Goal: Task Accomplishment & Management: Complete application form

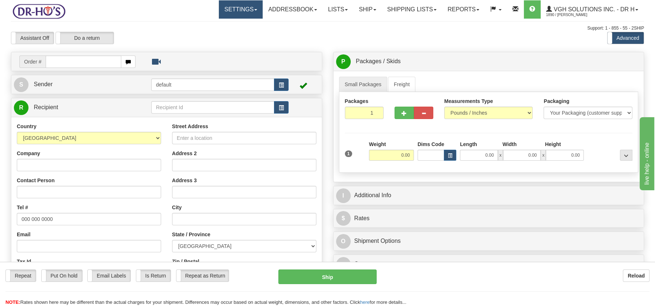
click at [250, 8] on link "Settings" at bounding box center [241, 9] width 44 height 18
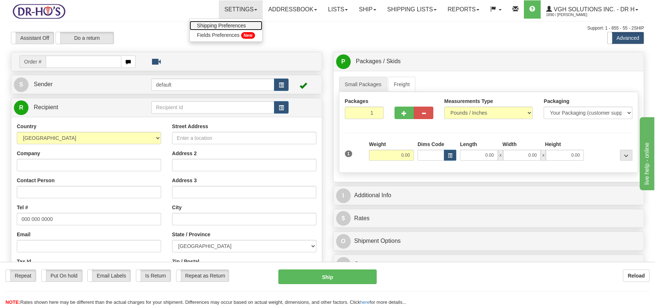
click at [231, 24] on span "Shipping Preferences" at bounding box center [221, 26] width 49 height 6
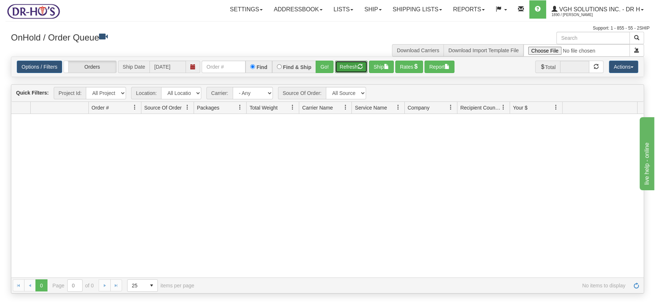
click at [345, 69] on button "Refresh" at bounding box center [351, 67] width 33 height 12
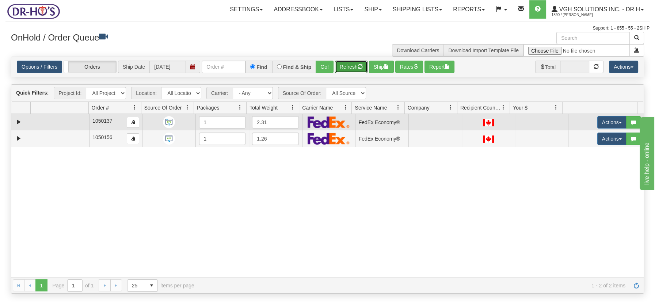
click at [62, 122] on td at bounding box center [59, 122] width 58 height 16
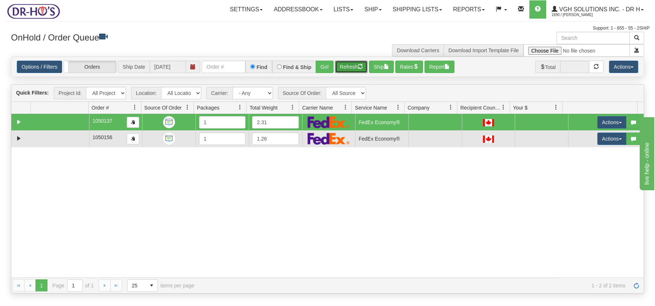
click at [81, 142] on td at bounding box center [59, 138] width 58 height 16
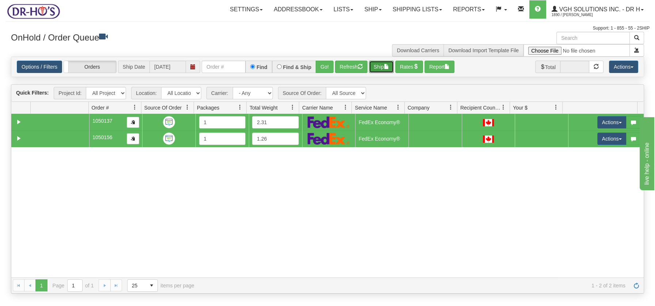
click at [389, 67] on span "button" at bounding box center [386, 66] width 5 height 5
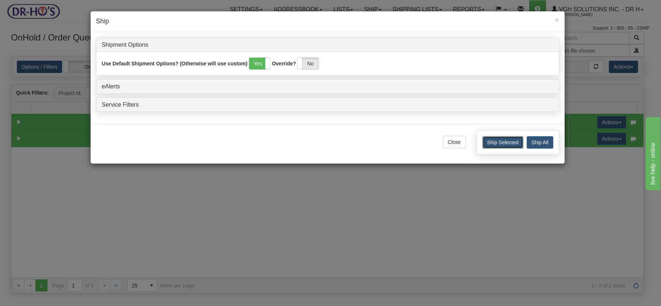
click at [514, 141] on button "Ship Selected" at bounding box center [502, 142] width 41 height 12
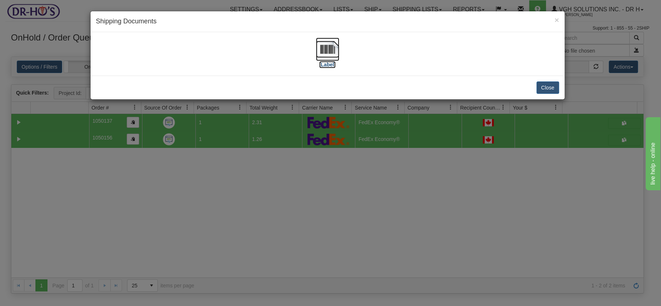
click at [324, 40] on img at bounding box center [327, 49] width 23 height 23
click at [556, 89] on button "Close" at bounding box center [548, 87] width 23 height 12
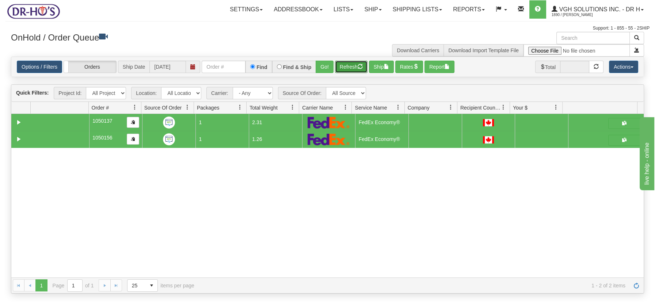
click at [351, 66] on button "Refresh" at bounding box center [351, 67] width 33 height 12
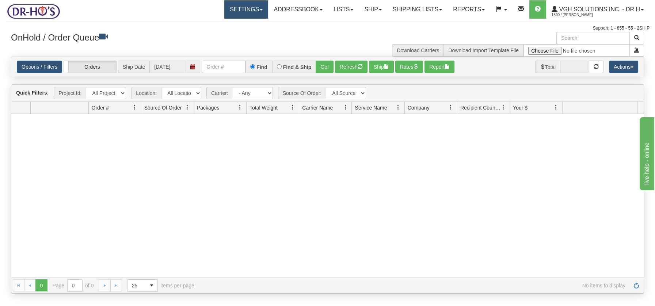
click at [260, 10] on span at bounding box center [261, 9] width 3 height 1
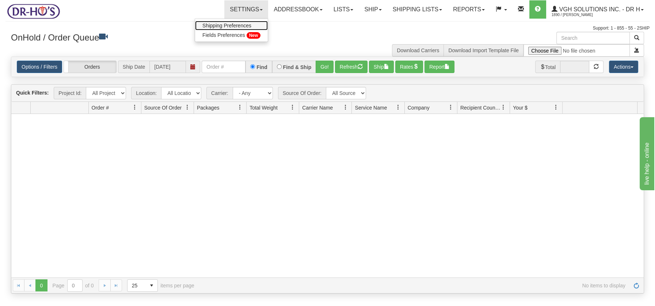
click at [238, 25] on span "Shipping Preferences" at bounding box center [226, 26] width 49 height 6
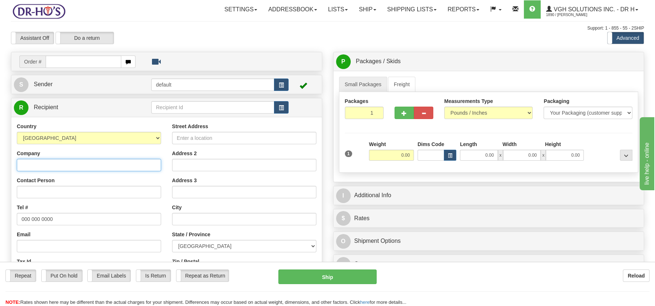
click at [30, 167] on input "Company" at bounding box center [89, 165] width 144 height 12
paste input "Sylvie Lorrain"
type input "Sylvie Lorrain"
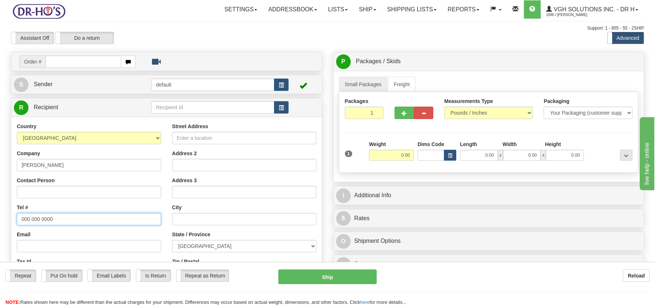
drag, startPoint x: 20, startPoint y: 218, endPoint x: 83, endPoint y: 219, distance: 63.6
click at [83, 219] on input "000 000 0000" at bounding box center [89, 219] width 144 height 12
paste input "4503475578"
type input "4503475578"
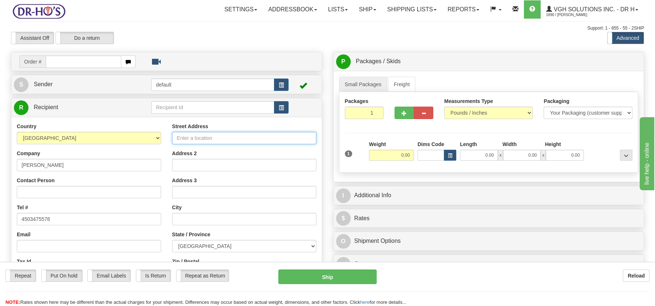
click at [191, 132] on input "Street Address" at bounding box center [244, 138] width 144 height 12
paste input "449 RUE FORESTIER"
type input "449 RUE FORESTIER"
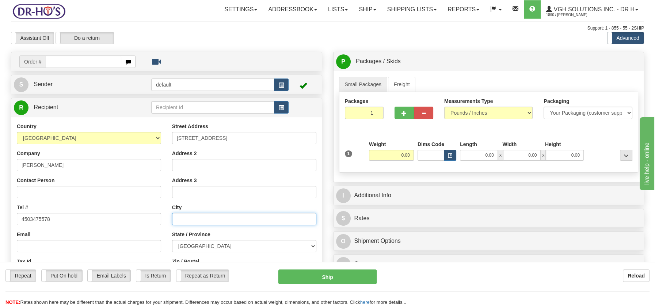
click at [187, 216] on input "text" at bounding box center [244, 219] width 144 height 12
paste input "Saint-Jean-sur-Richelieu, Quebec, J3B4P3"
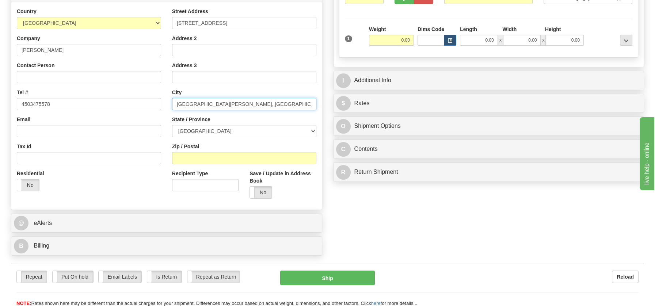
scroll to position [116, 0]
drag, startPoint x: 256, startPoint y: 101, endPoint x: 289, endPoint y: 102, distance: 32.5
click at [289, 102] on input "Saint-Jean-sur-Richelieu, Quebec, J3B4P3" at bounding box center [244, 103] width 144 height 12
type input "Saint-Jean-sur-Richelieu, Quebec, J3B4P3"
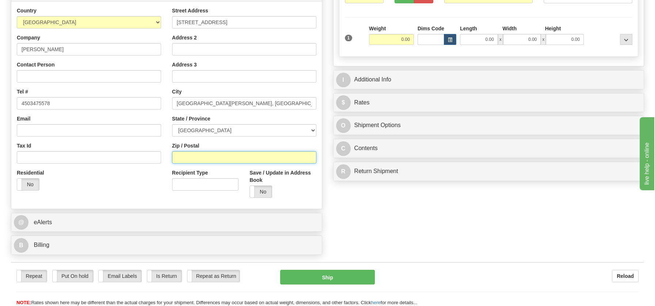
click at [207, 159] on input "Zip / Postal" at bounding box center [244, 157] width 144 height 12
paste input "J3B4P3"
type input "J3B4P3"
drag, startPoint x: 312, startPoint y: 127, endPoint x: 297, endPoint y: 127, distance: 15.0
click at [312, 127] on select "ALBERTA BRITISH COLUMBIA MANITOBA NEW BRUNSWICK NEWFOUNDLAND NOVA SCOTIA NUNAVU…" at bounding box center [244, 130] width 144 height 12
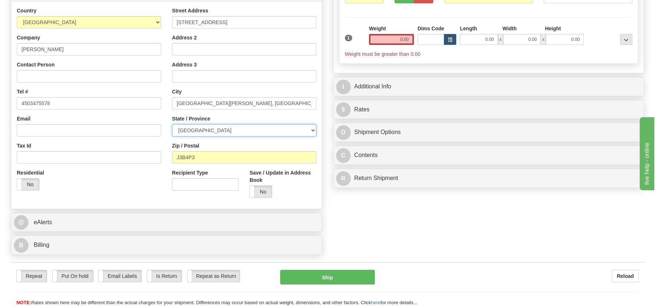
select select "QC"
click at [172, 124] on select "ALBERTA BRITISH COLUMBIA MANITOBA NEW BRUNSWICK NEWFOUNDLAND NOVA SCOTIA NUNAVU…" at bounding box center [244, 130] width 144 height 12
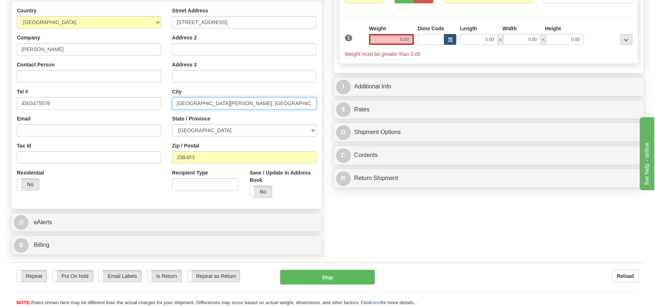
drag, startPoint x: 233, startPoint y: 106, endPoint x: 298, endPoint y: 105, distance: 64.3
click at [298, 105] on input "Saint-Jean-sur-Richelieu, Quebec, J3B4P3" at bounding box center [244, 103] width 144 height 12
type input "Saint-Jean-sur-Richelieu"
drag, startPoint x: 392, startPoint y: 39, endPoint x: 446, endPoint y: 43, distance: 53.5
click at [446, 43] on div "1 Weight 0.00 Dims Code 0.00" at bounding box center [488, 41] width 291 height 33
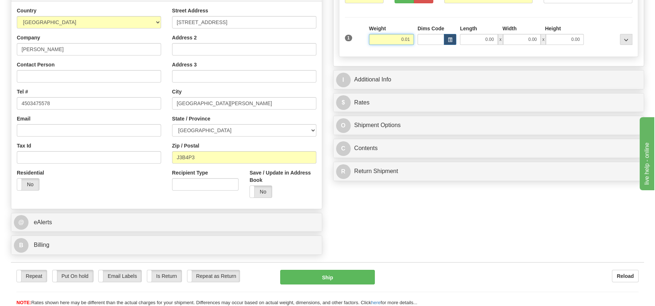
type input "0.01"
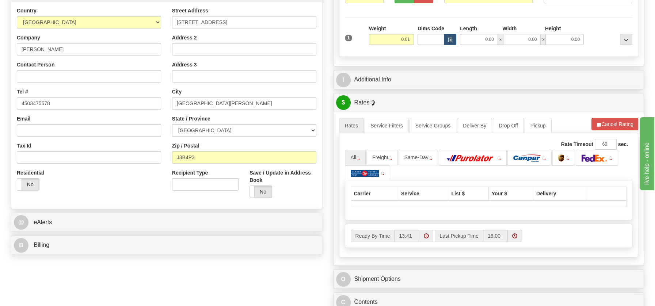
click at [380, 167] on div "P Packages / Skids 1 Packages - Weight: 0.01 Lbs 1 Skids - Weight: NaN Lbs Ship…" at bounding box center [489, 137] width 322 height 402
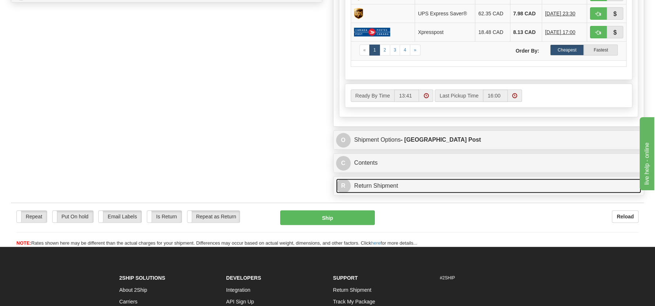
scroll to position [427, 0]
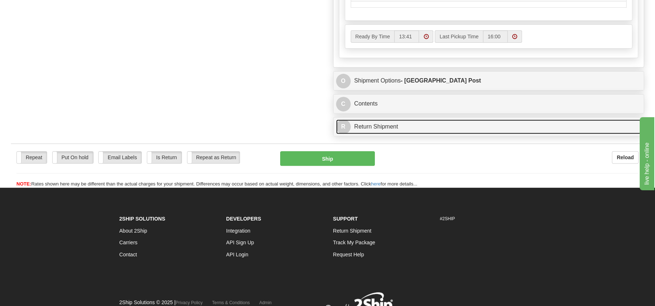
click at [383, 126] on link "R Return Shipment" at bounding box center [488, 126] width 305 height 15
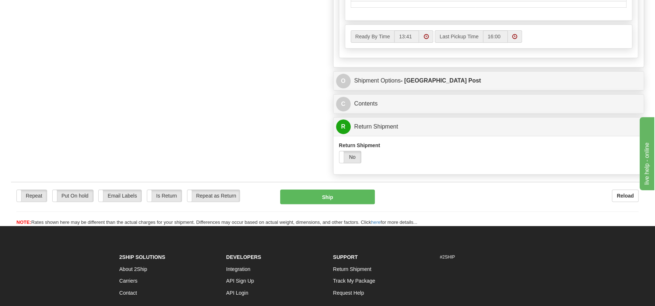
drag, startPoint x: 351, startPoint y: 155, endPoint x: 350, endPoint y: 164, distance: 8.8
click at [352, 154] on label "No" at bounding box center [350, 157] width 22 height 12
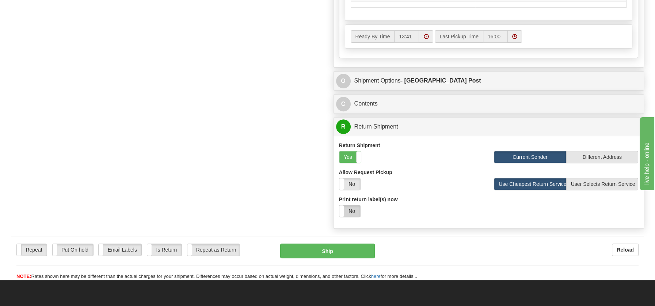
click at [347, 209] on label "No" at bounding box center [349, 211] width 21 height 12
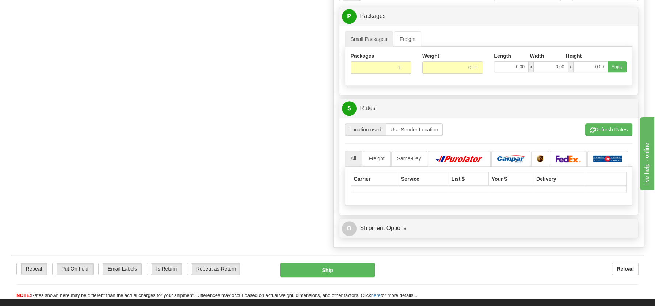
scroll to position [671, 0]
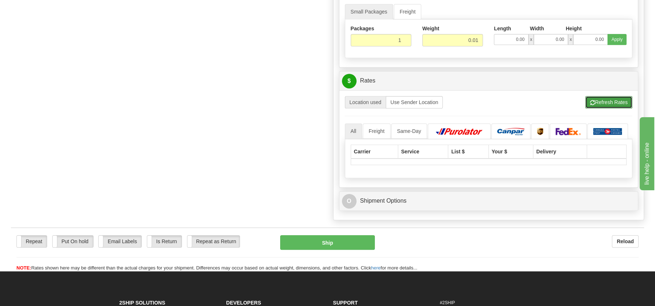
click at [615, 96] on button "Refresh Rates" at bounding box center [608, 102] width 47 height 12
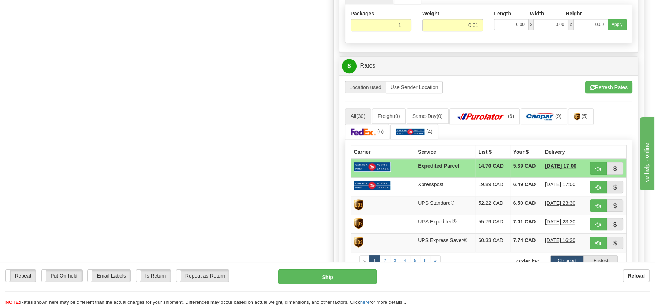
scroll to position [693, 0]
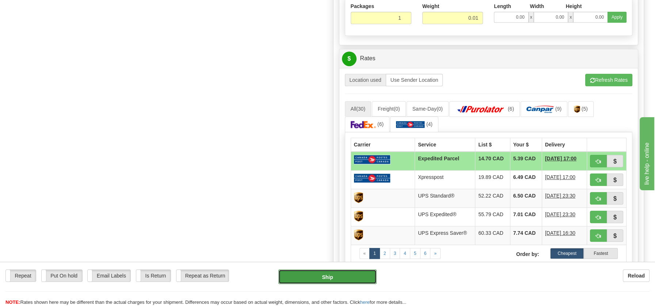
click at [322, 278] on button "Ship" at bounding box center [327, 277] width 98 height 15
type input "DOM.EP"
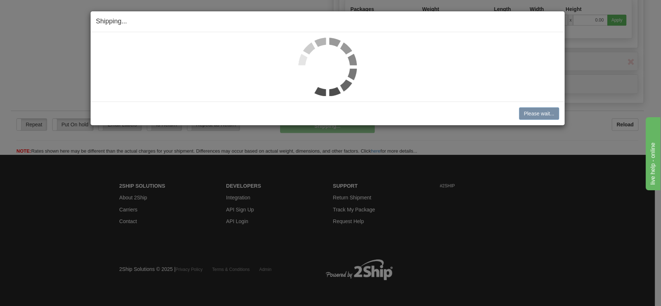
scroll to position [421, 0]
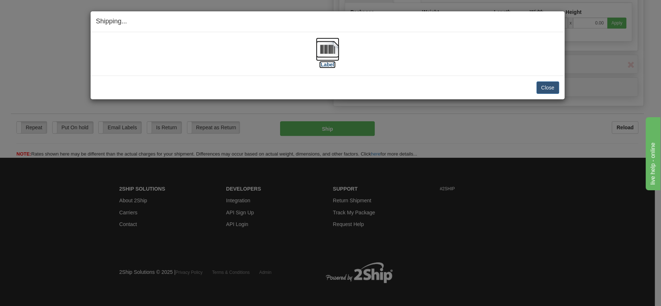
click at [331, 47] on img at bounding box center [327, 49] width 23 height 23
click at [542, 83] on button "Close" at bounding box center [548, 87] width 23 height 12
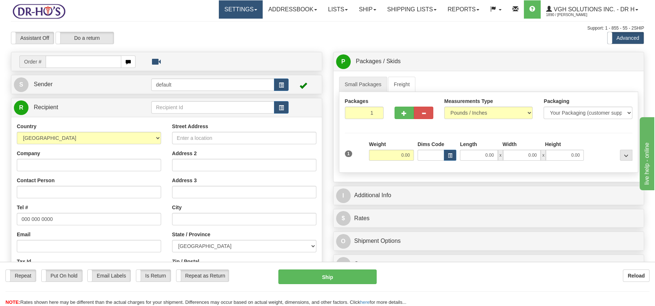
click at [248, 11] on link "Settings" at bounding box center [241, 9] width 44 height 18
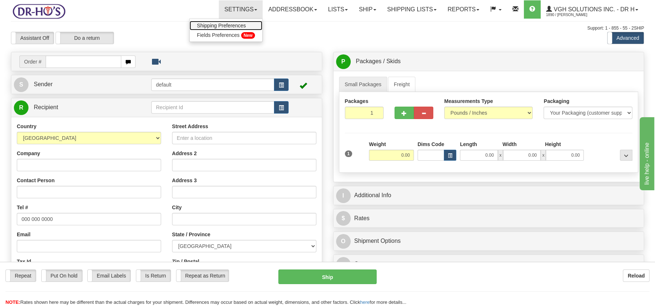
click at [235, 26] on span "Shipping Preferences" at bounding box center [221, 26] width 49 height 6
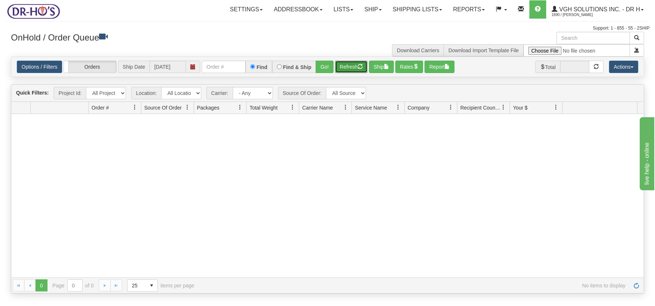
click at [359, 64] on span "button" at bounding box center [360, 66] width 5 height 5
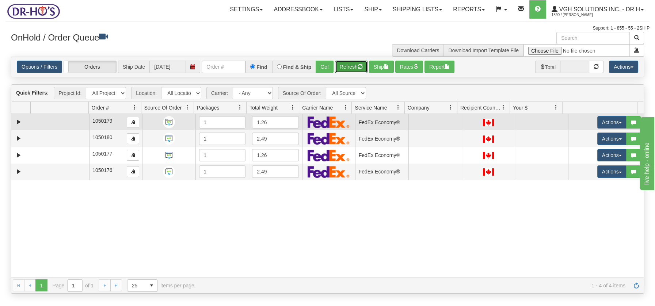
click at [56, 121] on td at bounding box center [59, 122] width 58 height 16
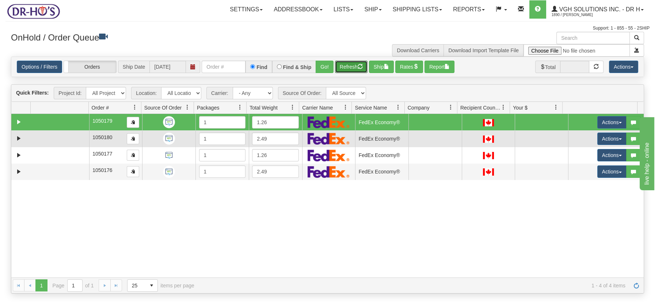
click at [49, 142] on td at bounding box center [59, 138] width 58 height 16
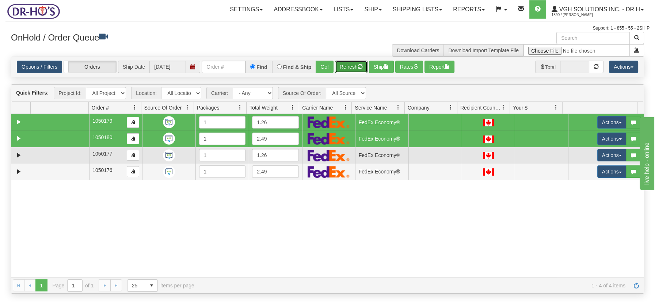
click at [49, 155] on td at bounding box center [59, 155] width 58 height 16
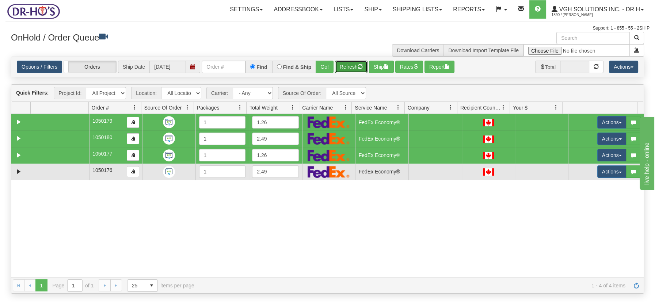
click at [49, 171] on td at bounding box center [59, 172] width 58 height 16
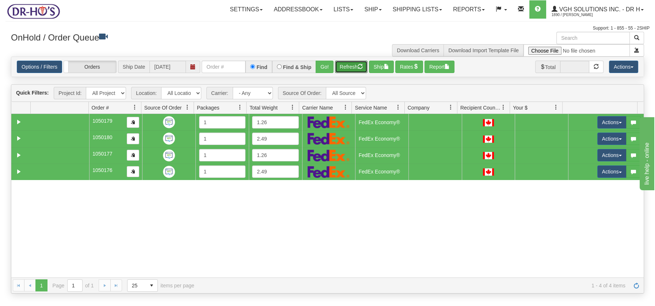
click at [293, 106] on span at bounding box center [293, 107] width 6 height 6
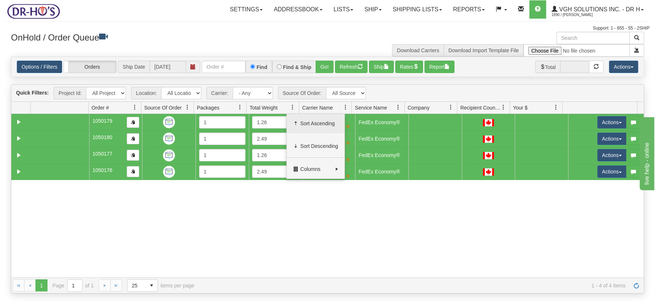
click at [312, 123] on span "Sort Ascending" at bounding box center [319, 123] width 38 height 7
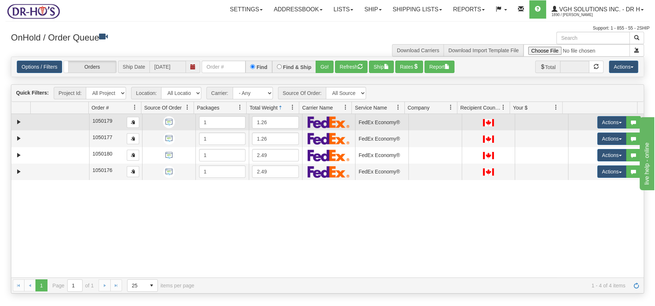
click at [79, 123] on td at bounding box center [59, 122] width 58 height 16
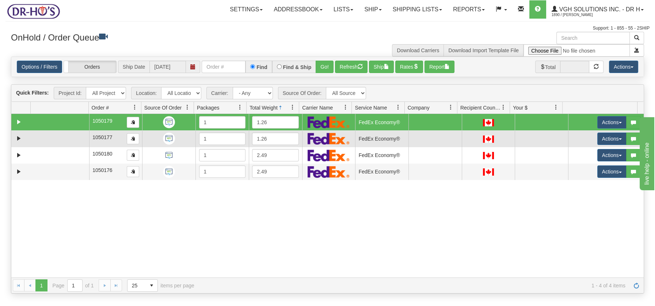
click at [73, 137] on td at bounding box center [59, 138] width 58 height 16
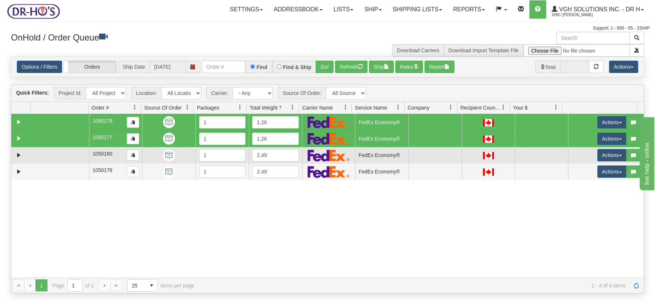
click at [73, 153] on td at bounding box center [59, 155] width 58 height 16
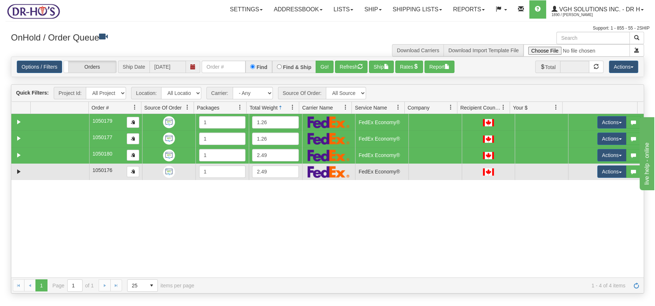
click at [70, 170] on td at bounding box center [59, 172] width 58 height 16
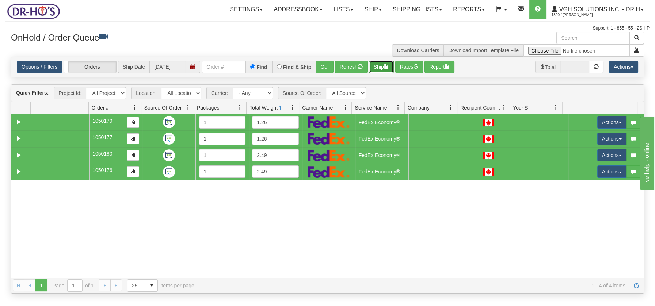
click at [386, 69] on button "Ship" at bounding box center [381, 67] width 25 height 12
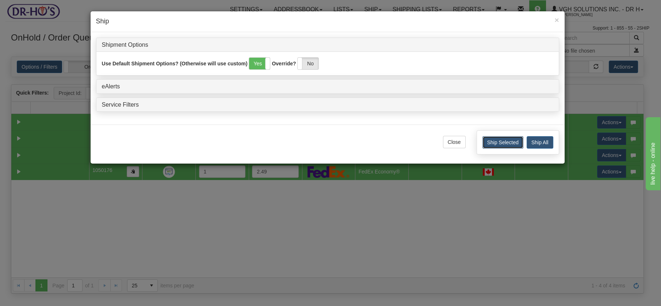
click at [507, 144] on button "Ship Selected" at bounding box center [502, 142] width 41 height 12
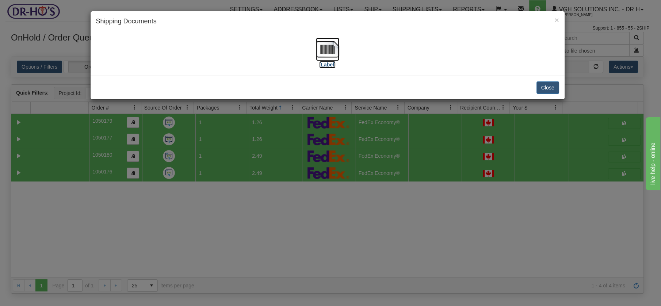
click at [325, 45] on img at bounding box center [327, 49] width 23 height 23
click at [550, 84] on button "Close" at bounding box center [548, 87] width 23 height 12
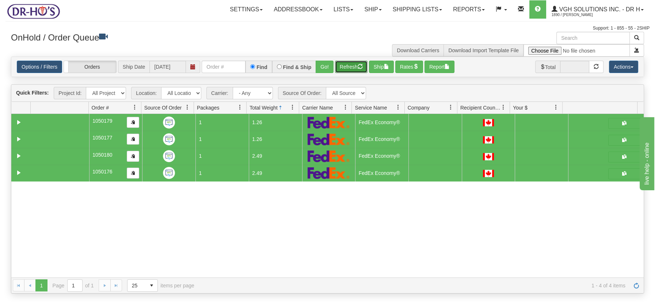
click at [354, 64] on button "Refresh" at bounding box center [351, 67] width 33 height 12
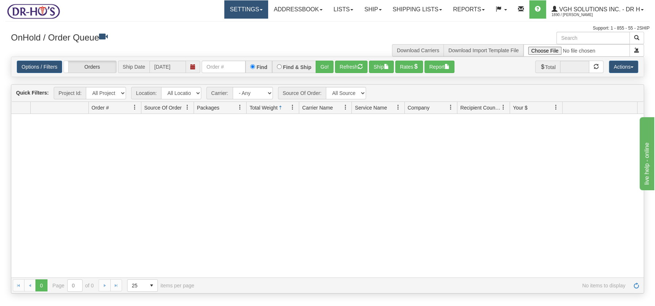
click at [255, 12] on link "Settings" at bounding box center [246, 9] width 44 height 18
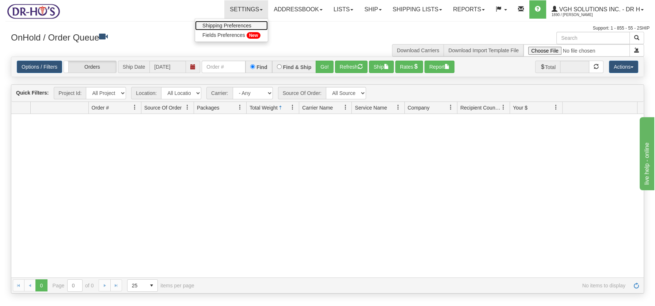
click at [242, 25] on span "Shipping Preferences" at bounding box center [226, 26] width 49 height 6
